Goal: Transaction & Acquisition: Book appointment/travel/reservation

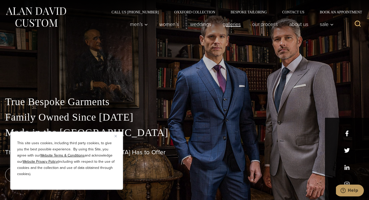
click at [229, 24] on link "Galleries" at bounding box center [232, 24] width 30 height 10
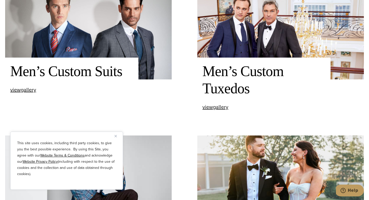
scroll to position [230, 0]
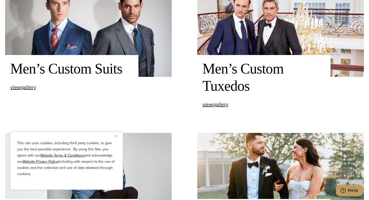
click at [116, 138] on button "Close" at bounding box center [118, 136] width 6 height 6
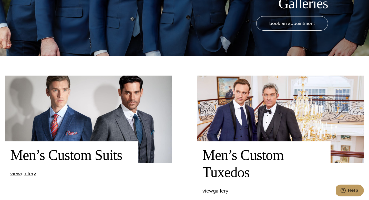
scroll to position [153, 0]
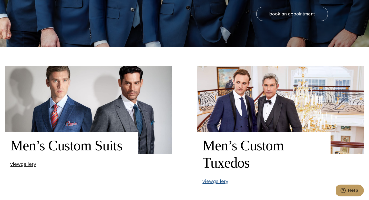
click at [217, 183] on span "view Men’s Custom Tuxedos gallery" at bounding box center [216, 181] width 26 height 8
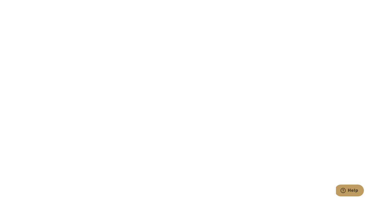
scroll to position [949, 0]
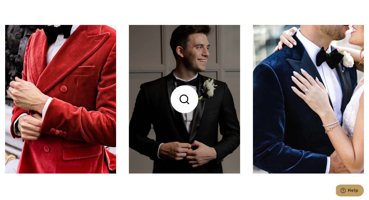
click at [204, 146] on link at bounding box center [184, 99] width 111 height 148
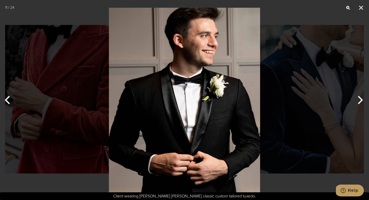
click at [360, 101] on button "Next" at bounding box center [359, 100] width 19 height 26
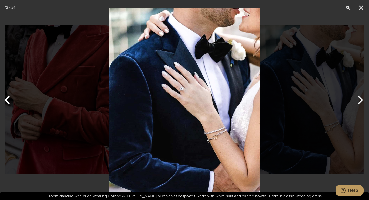
click at [360, 101] on button "Next" at bounding box center [359, 100] width 19 height 26
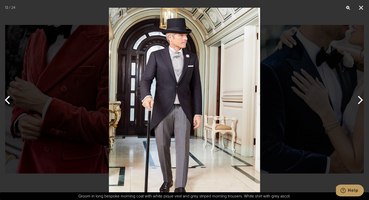
click at [360, 101] on button "Next" at bounding box center [359, 100] width 19 height 26
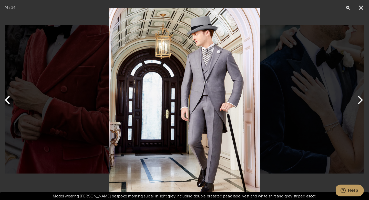
click at [360, 101] on button "Next" at bounding box center [359, 100] width 19 height 26
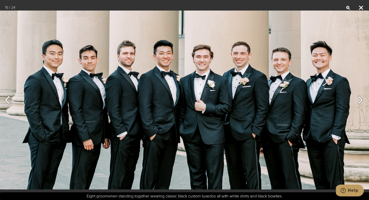
click at [361, 9] on button "Close" at bounding box center [361, 7] width 13 height 15
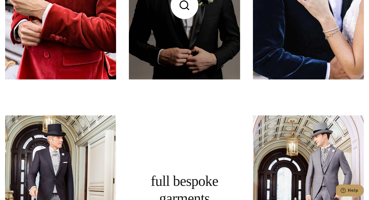
scroll to position [1142, 0]
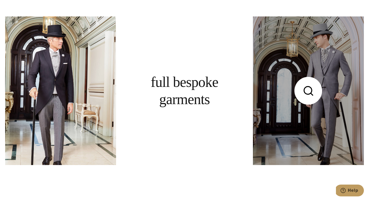
click at [281, 139] on link at bounding box center [308, 90] width 111 height 148
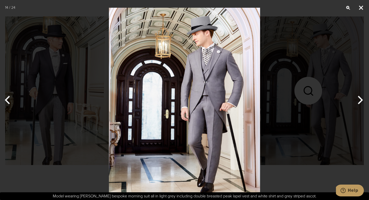
click at [363, 10] on button "Close" at bounding box center [361, 7] width 13 height 15
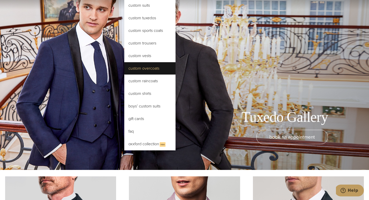
scroll to position [31, 0]
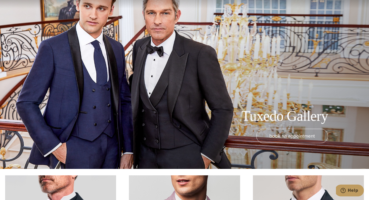
click at [262, 85] on div "Tuxedo Gallery book an appointment" at bounding box center [184, 69] width 369 height 200
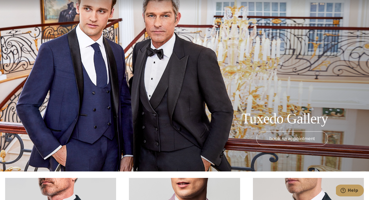
scroll to position [44, 0]
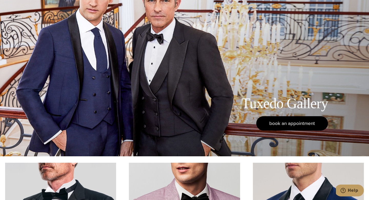
click at [301, 123] on span "book an appointment" at bounding box center [293, 122] width 46 height 7
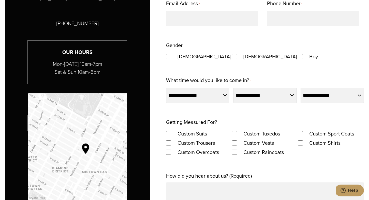
scroll to position [175, 0]
